Goal: Check status: Check status

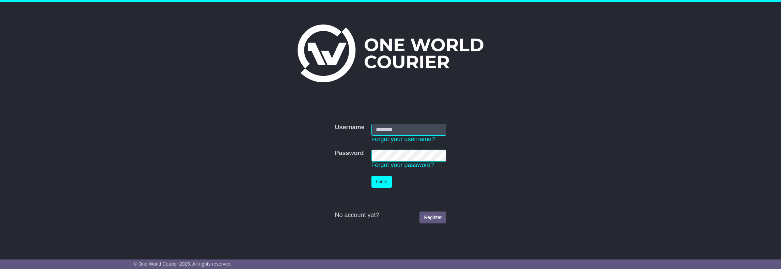
type input "**********"
click at [385, 184] on button "Login" at bounding box center [382, 182] width 20 height 12
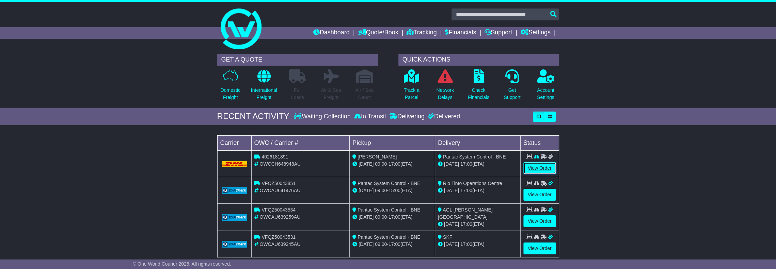
click at [545, 167] on link "View Order" at bounding box center [539, 168] width 33 height 12
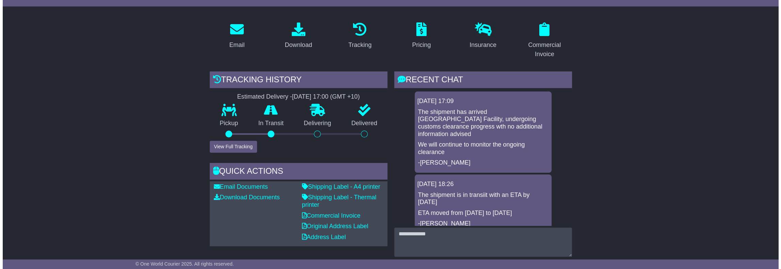
scroll to position [102, 0]
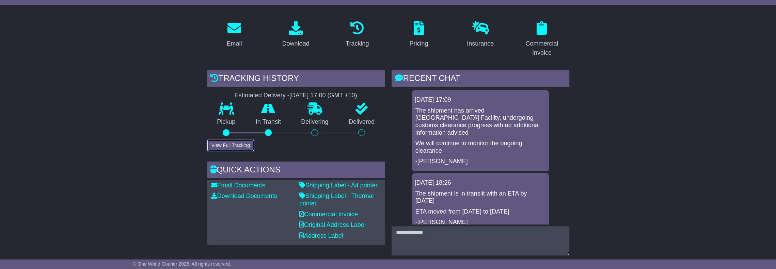
click at [226, 145] on button "View Full Tracking" at bounding box center [230, 146] width 47 height 12
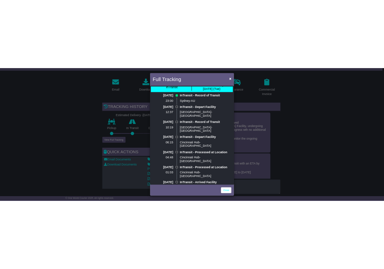
scroll to position [0, 0]
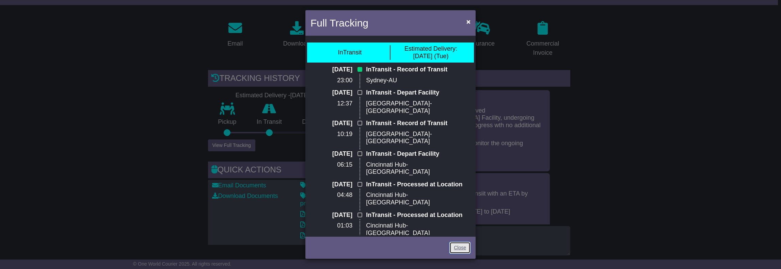
click at [458, 250] on link "Close" at bounding box center [459, 248] width 21 height 12
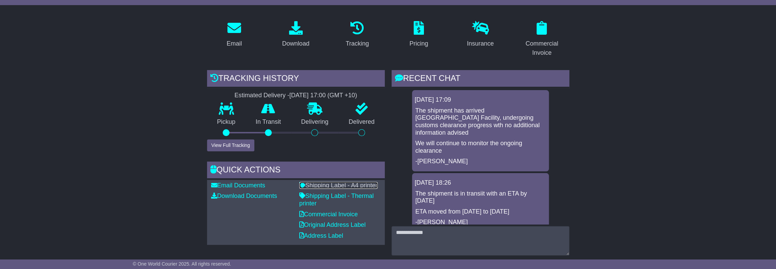
click at [333, 184] on link "Shipping Label - A4 printer" at bounding box center [338, 185] width 78 height 7
